Goal: Task Accomplishment & Management: Use online tool/utility

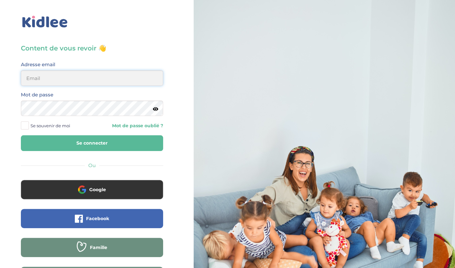
type input "[EMAIL_ADDRESS][DOMAIN_NAME]"
click at [84, 136] on button "Se connecter" at bounding box center [92, 143] width 142 height 16
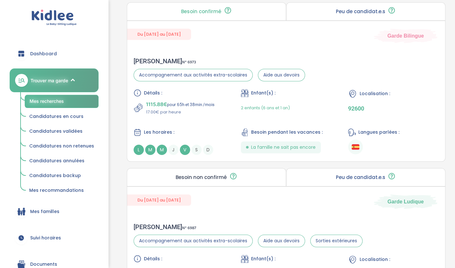
scroll to position [1733, 0]
